Goal: Task Accomplishment & Management: Complete application form

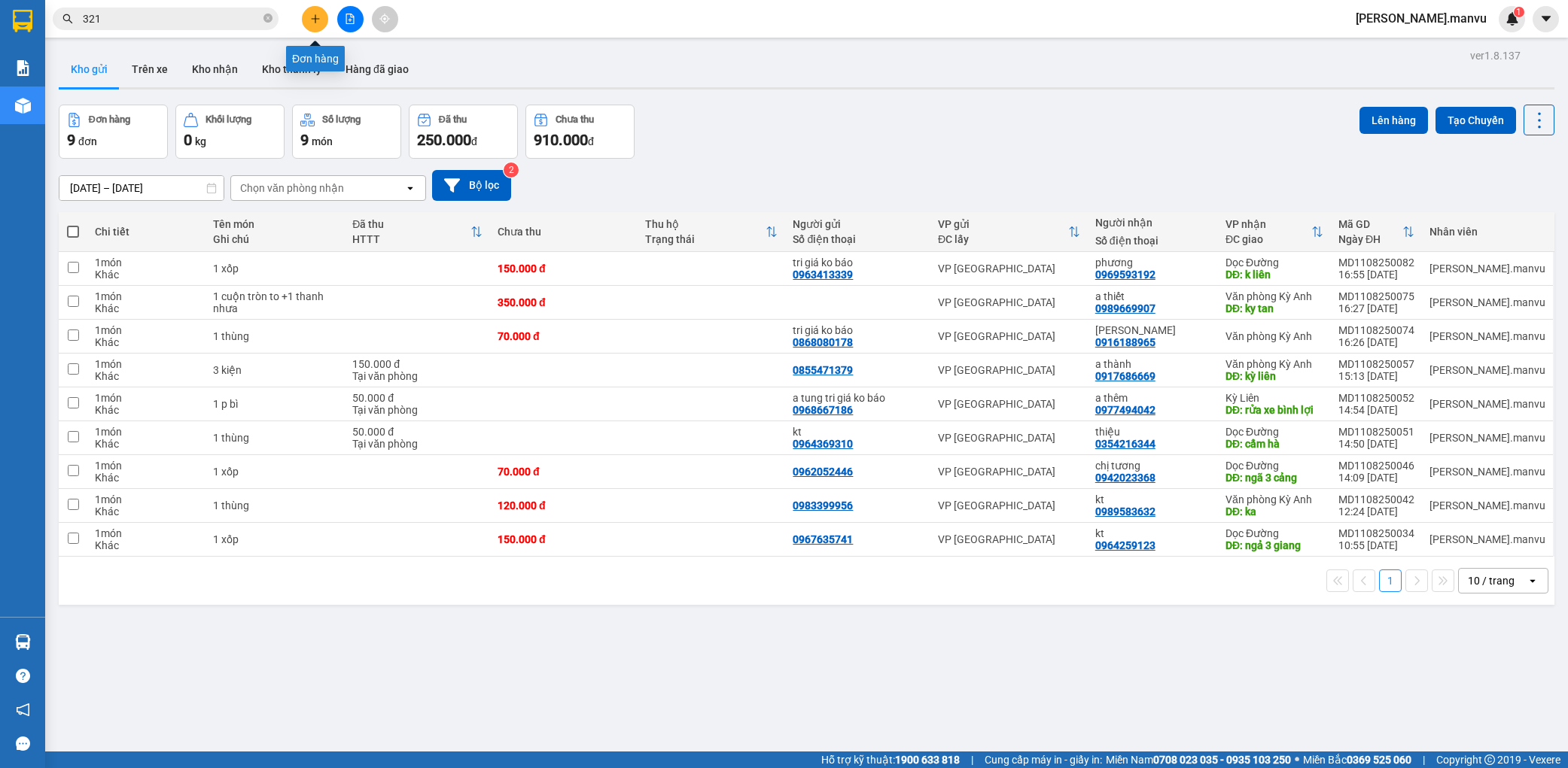
click at [313, 21] on icon "plus" at bounding box center [316, 19] width 10 height 10
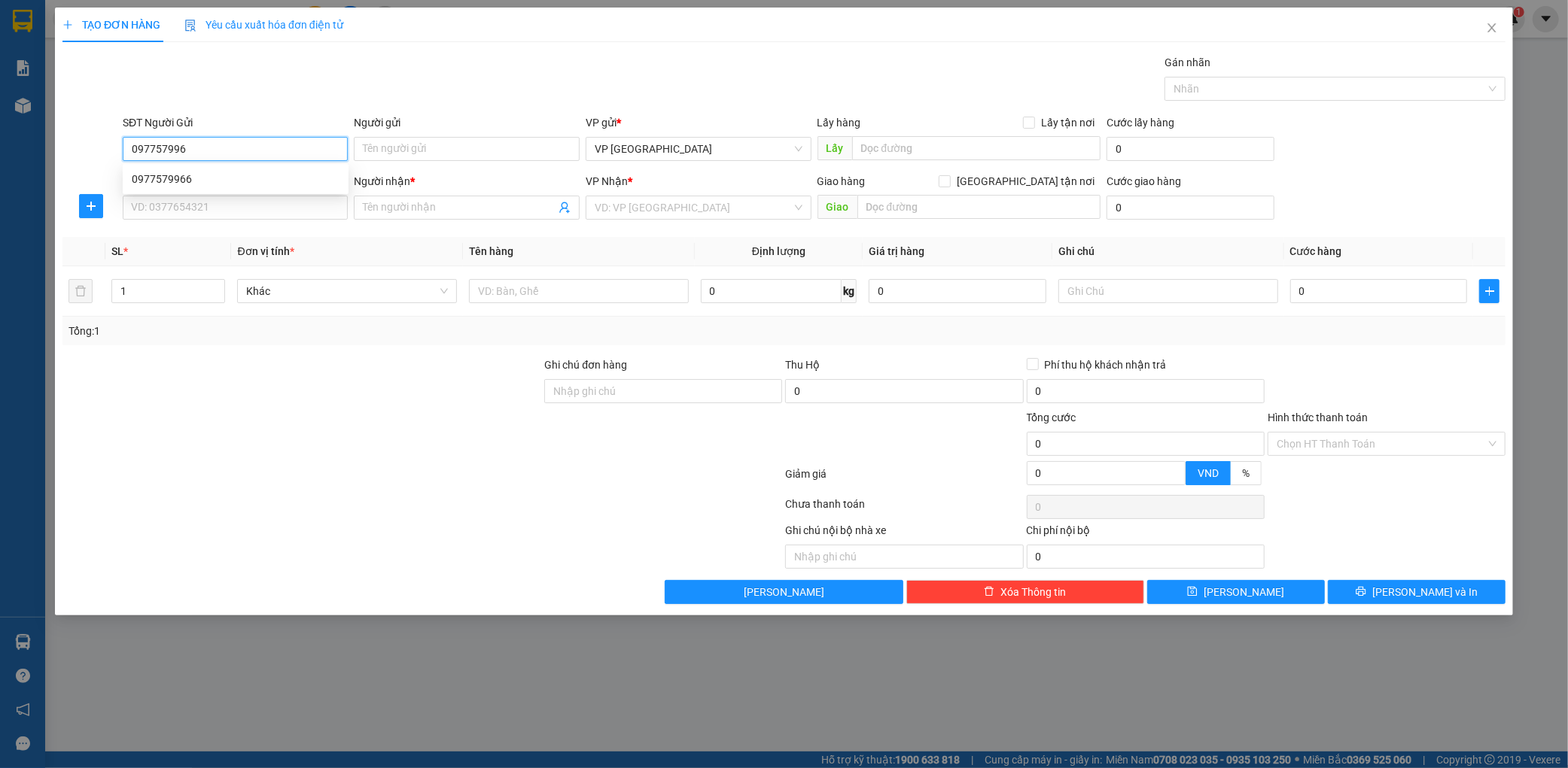
click at [159, 176] on div "0977579966" at bounding box center [235, 178] width 208 height 16
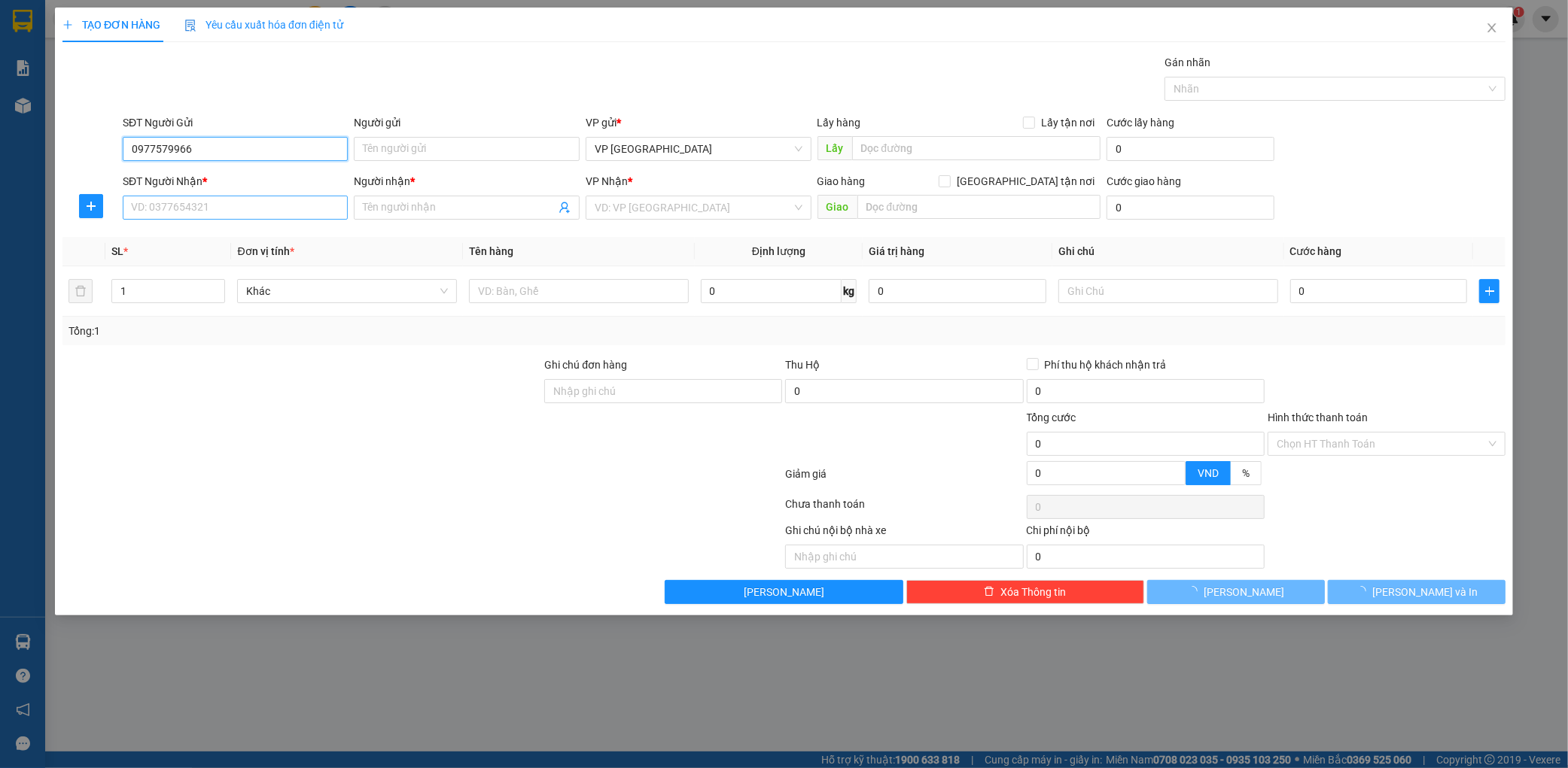
type input "0977579966"
click at [162, 206] on input "SĐT Người Nhận *" at bounding box center [235, 208] width 226 height 24
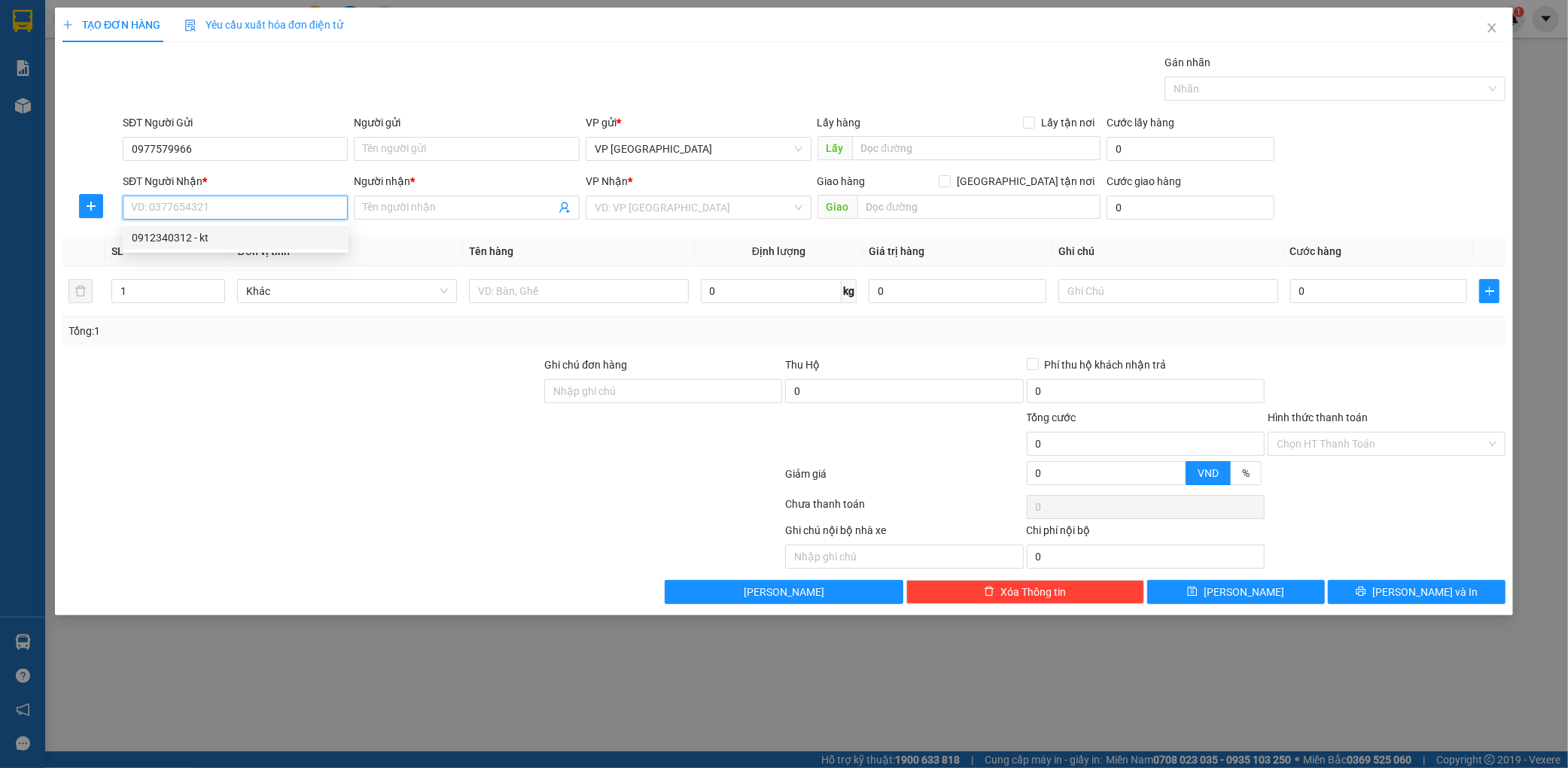
click at [194, 244] on div "0912340312 - kt" at bounding box center [235, 237] width 208 height 16
type input "0912340312"
type input "kt"
type input "ky thượng"
click at [698, 410] on div at bounding box center [662, 435] width 241 height 53
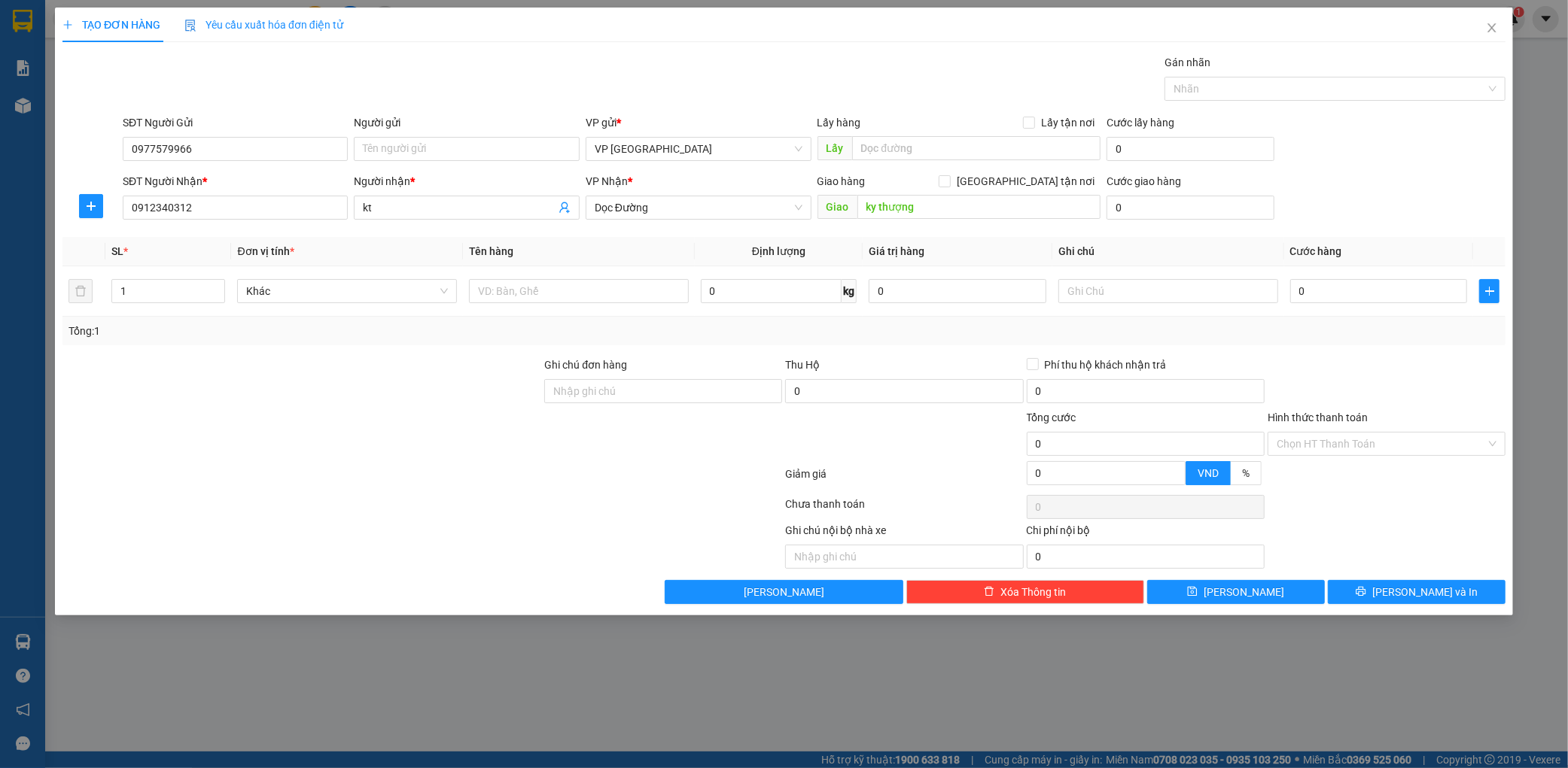
click at [703, 403] on div "Ghi chú đơn hàng" at bounding box center [663, 383] width 238 height 53
click at [708, 395] on input "Ghi chú đơn hàng" at bounding box center [663, 391] width 238 height 24
type input "0366732375"
click at [531, 292] on input "text" at bounding box center [579, 291] width 220 height 24
type input "1"
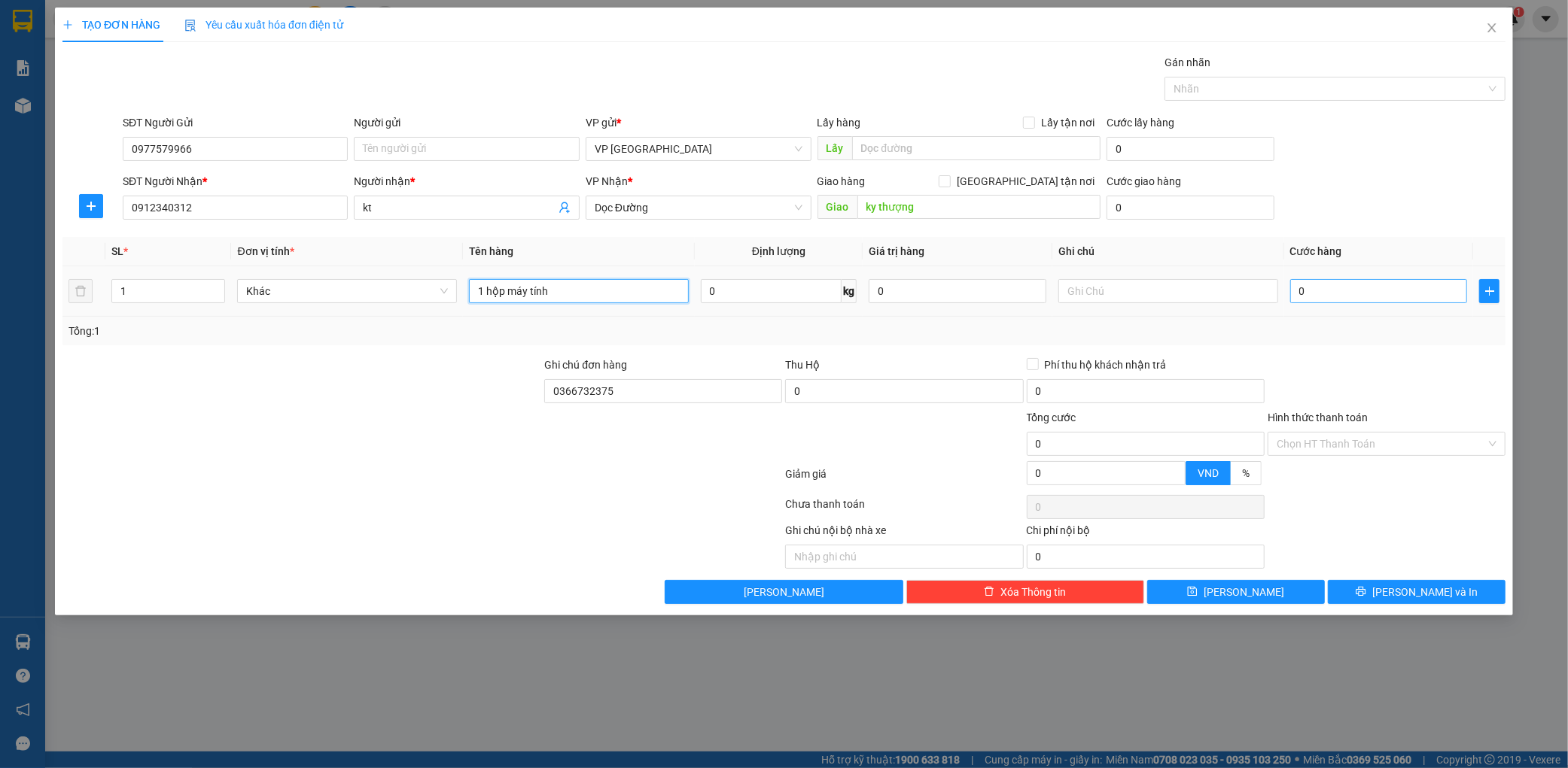
type input "1 hộp máy tính"
click at [1325, 295] on input "0" at bounding box center [1379, 291] width 178 height 24
type input "005"
type input "5"
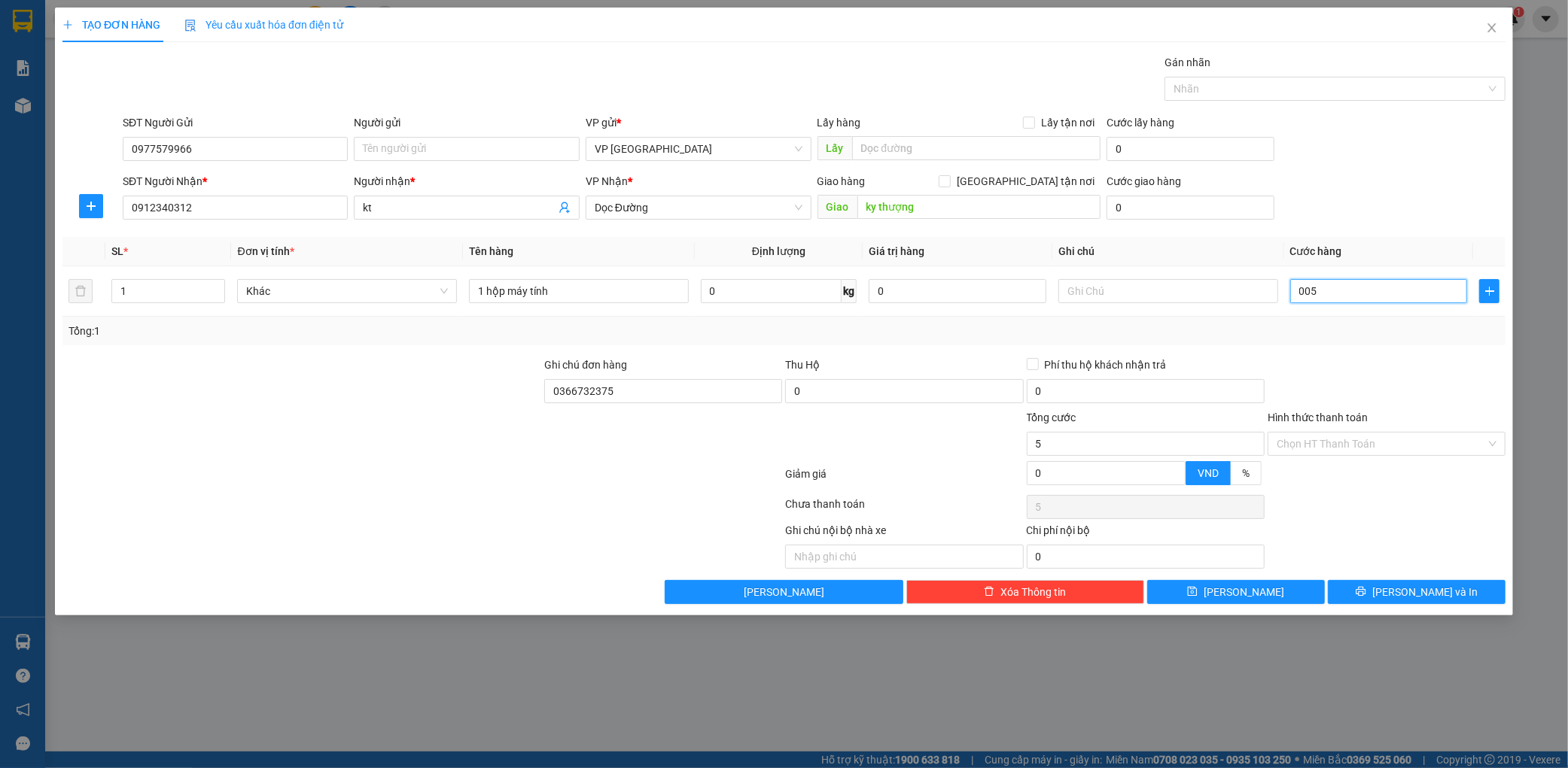
type input "0.050"
type input "50"
type input "00.500"
type input "500"
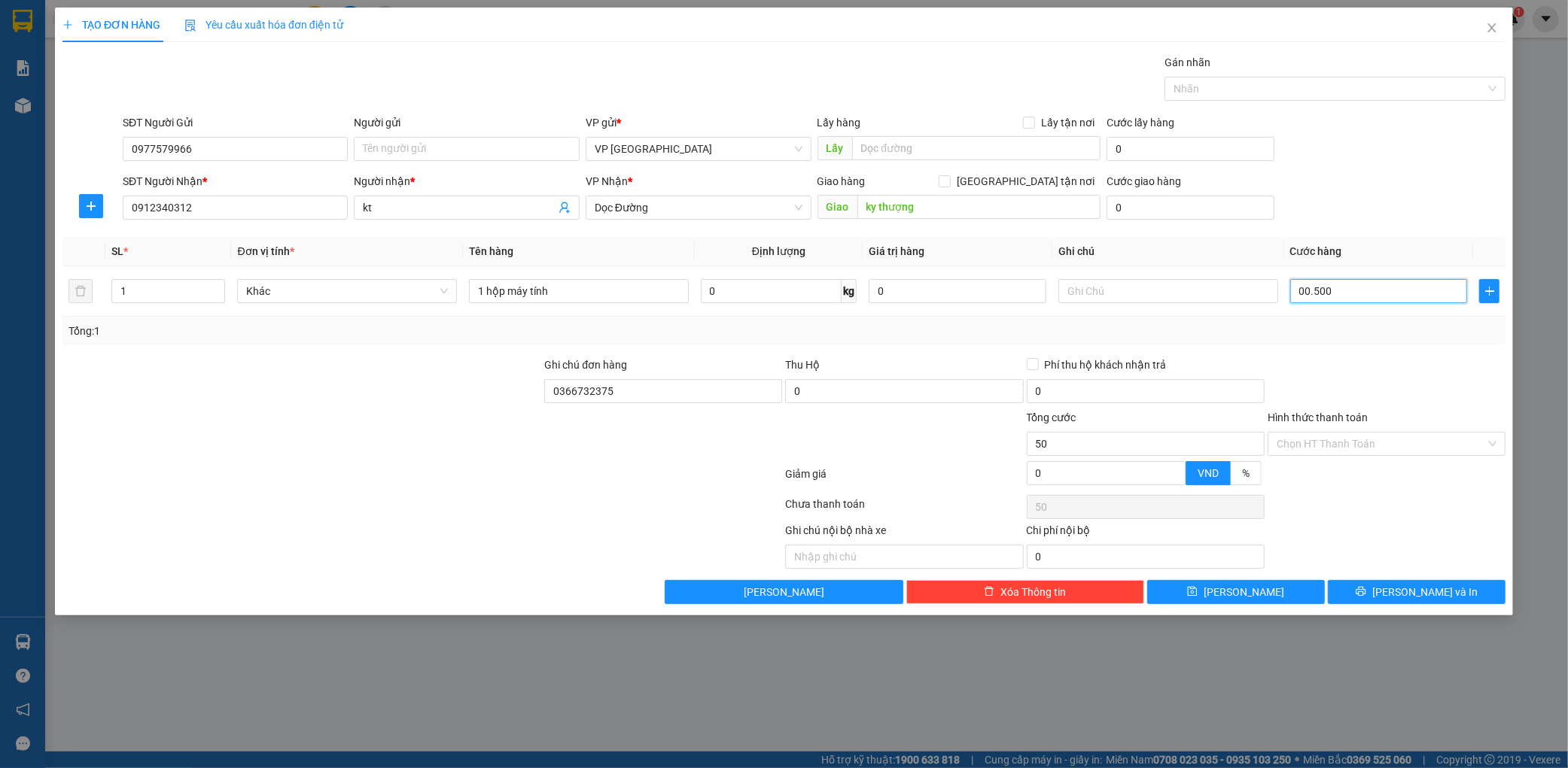
type input "500"
type input "0.005.000"
type input "5.000"
type input "000.050.000"
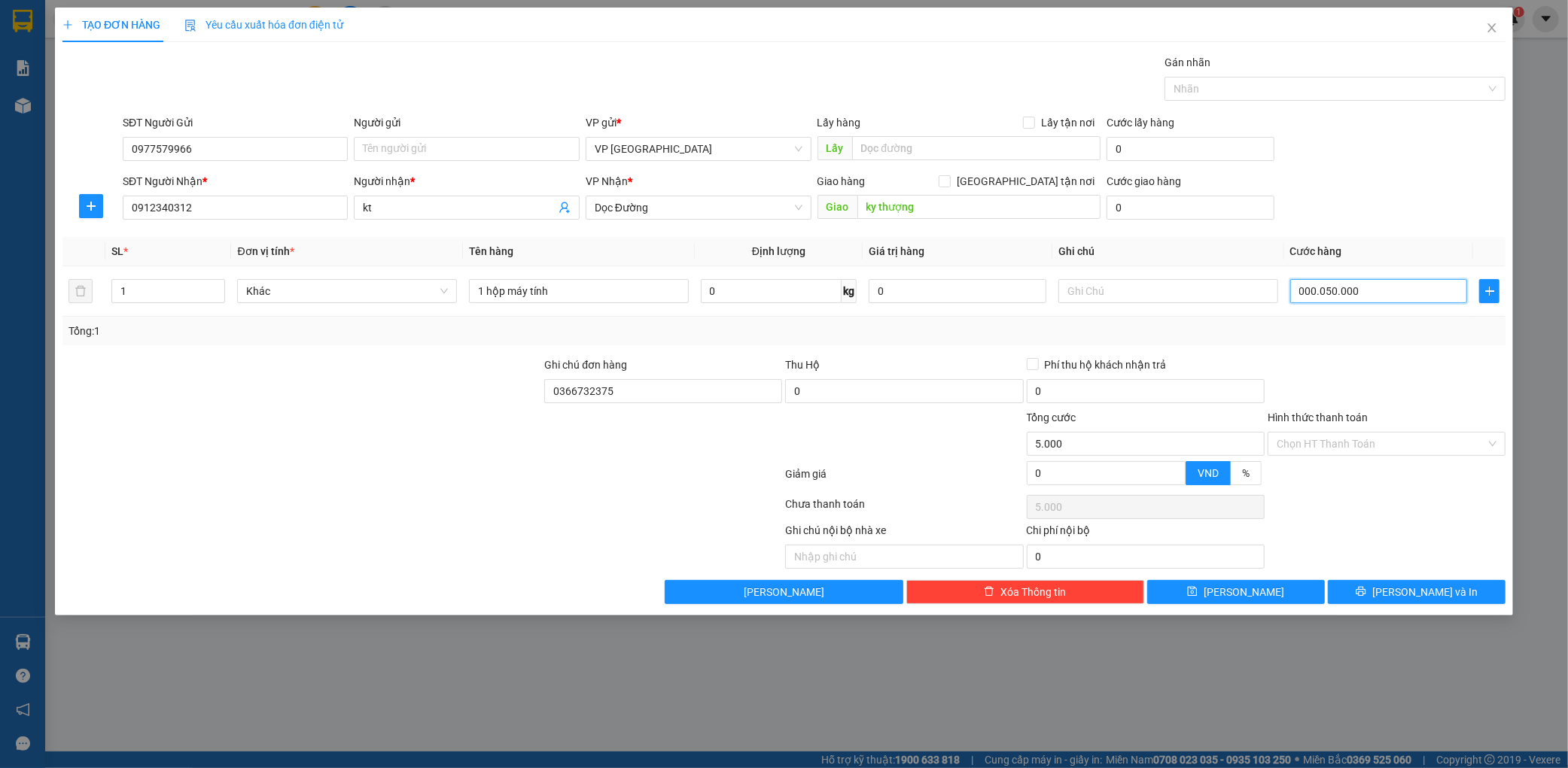
type input "50.000"
type input "[PHONE_NUMBER]"
type input "500.000"
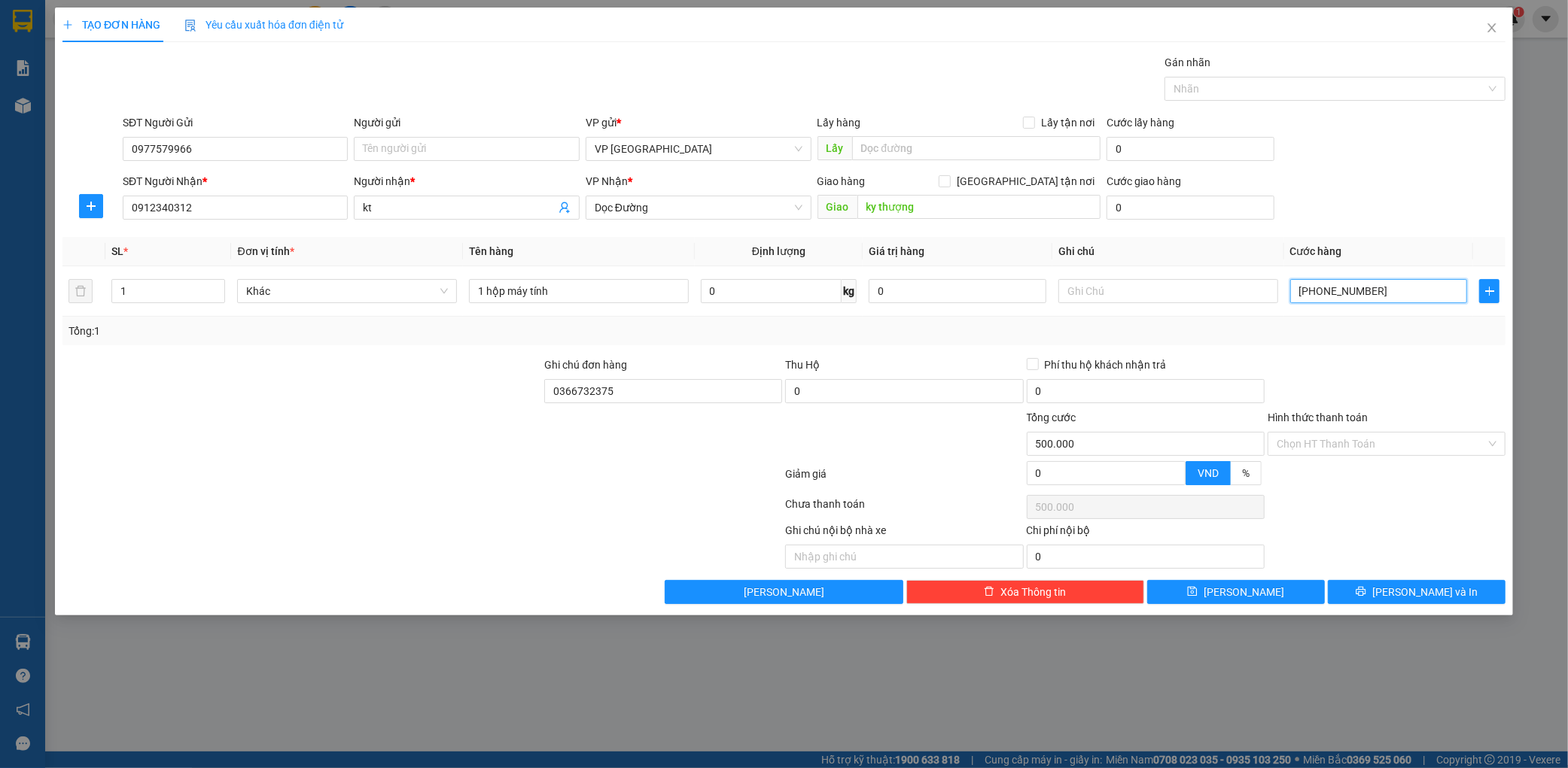
type input "00.000.050.000"
type input "50.000"
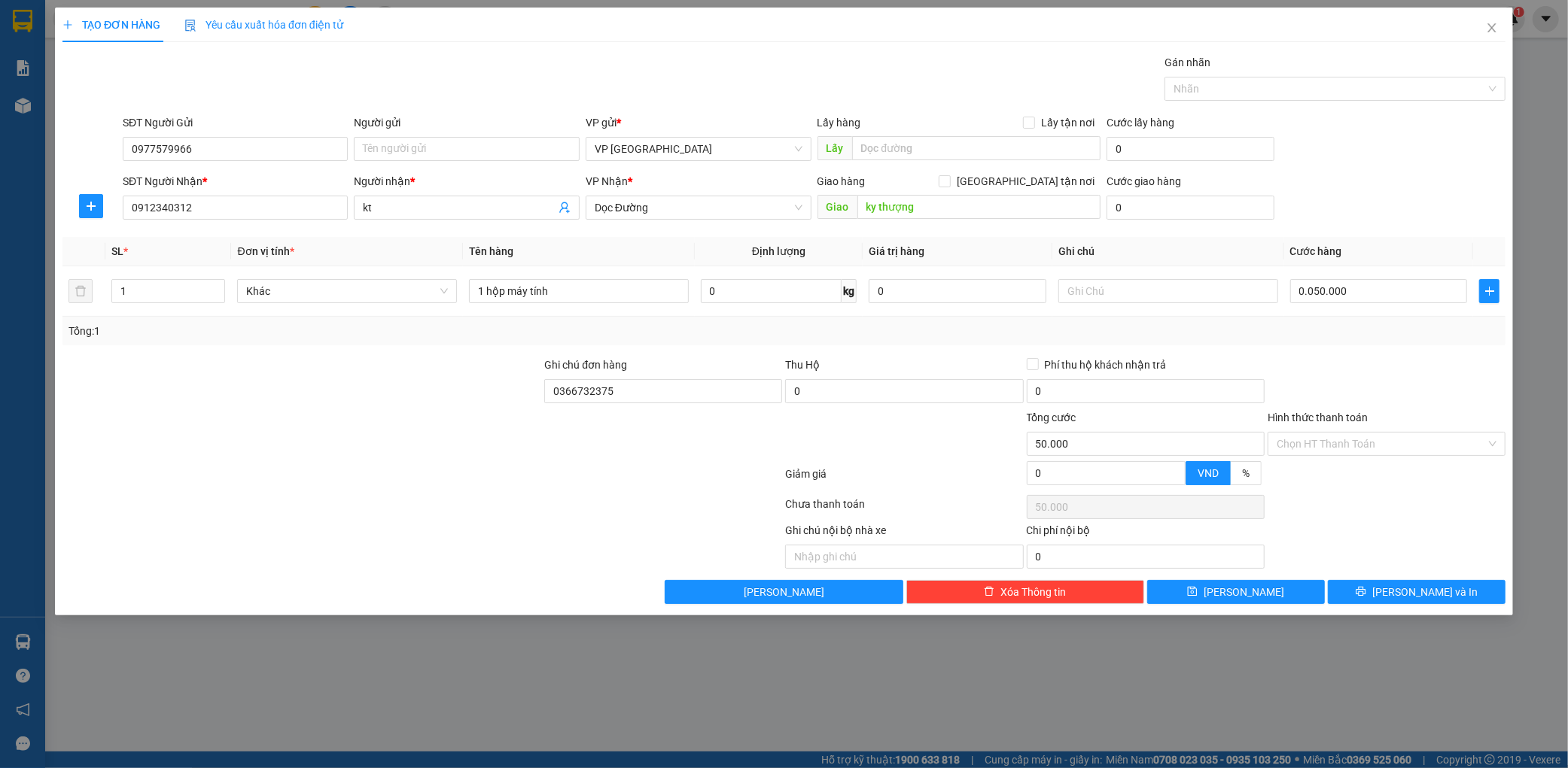
type input "50.000"
click at [1399, 197] on div "SĐT Người Nhận * 0912340312 Người nhận * kt VP Nhận * Dọc Đường Giao hàng [GEOG…" at bounding box center [814, 199] width 1389 height 53
click at [1440, 600] on span "[PERSON_NAME] và In" at bounding box center [1425, 591] width 105 height 16
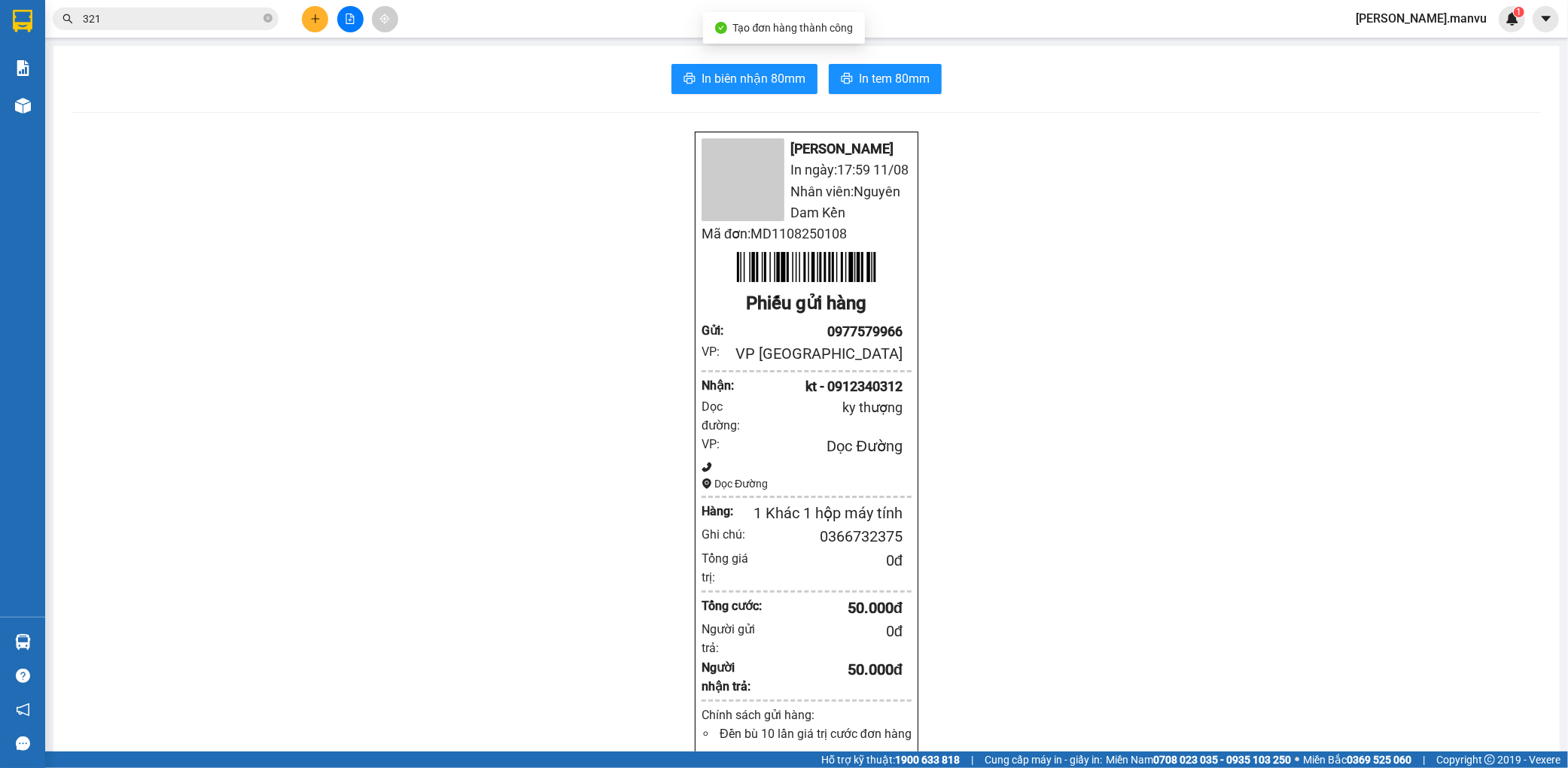
click at [765, 98] on div "In biên nhận 80mm In tem 80mm Mận Vũ In ngày: 17:59 [DATE] Nhân viên: Nguyên Da…" at bounding box center [806, 616] width 1507 height 1142
click at [771, 80] on span "In biên nhận 80mm" at bounding box center [753, 78] width 103 height 19
click at [914, 75] on span "In tem 80mm" at bounding box center [894, 78] width 71 height 19
